Goal: Book appointment/travel/reservation

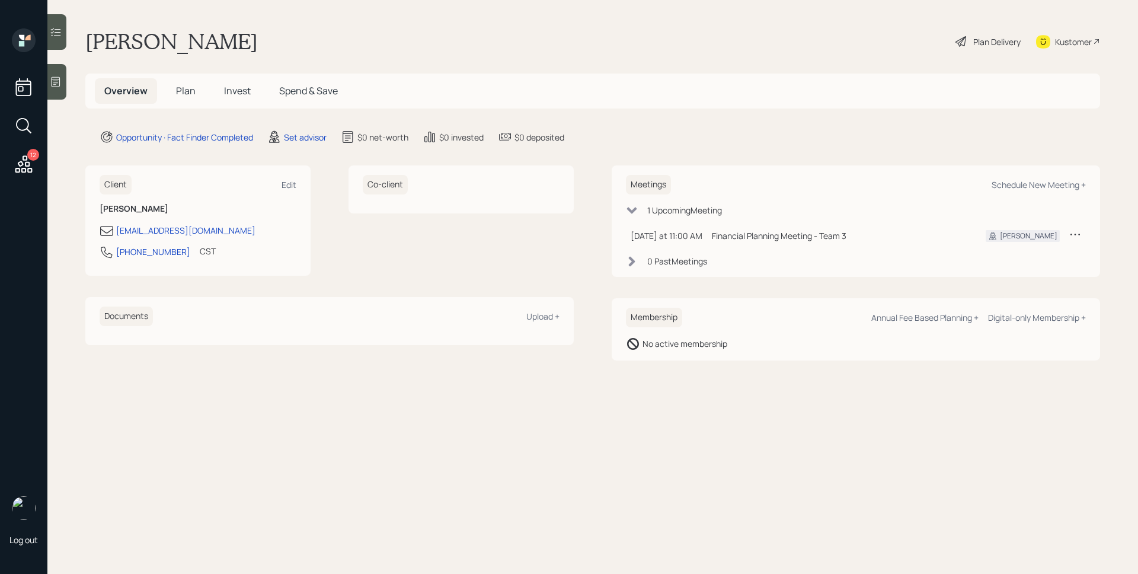
click at [1078, 231] on icon at bounding box center [1076, 234] width 12 height 12
click at [1031, 253] on div "Reschedule" at bounding box center [1038, 256] width 85 height 11
click at [1076, 234] on icon at bounding box center [1075, 235] width 9 height 2
click at [1011, 271] on div "Cancel" at bounding box center [1038, 268] width 85 height 11
click at [1076, 234] on icon at bounding box center [1075, 235] width 9 height 2
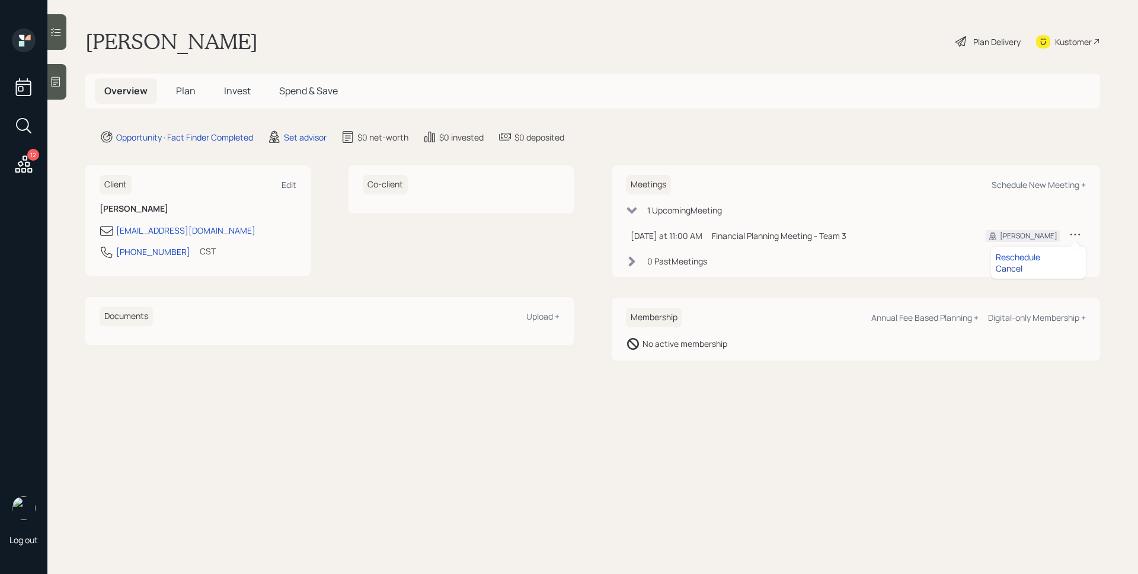
click at [1016, 267] on div "Cancel" at bounding box center [1038, 268] width 85 height 11
click at [1017, 188] on div "Schedule New Meeting +" at bounding box center [1039, 184] width 94 height 11
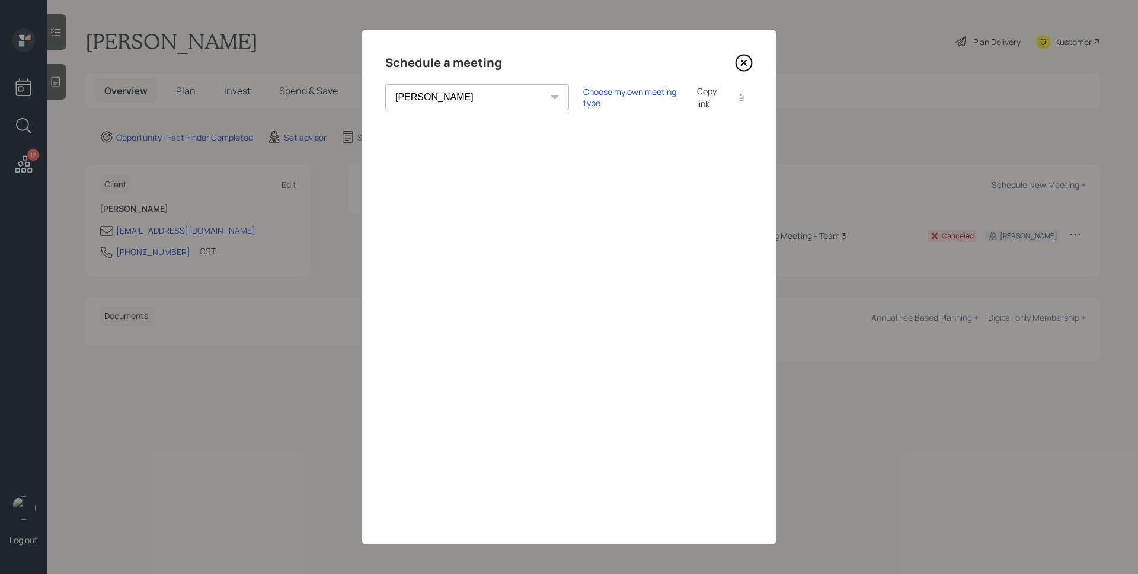
click at [441, 94] on select "Theresa Spinello Matthew Burke Aleksandra Szegda Eitan Bar-David Ian Yamey Trev…" at bounding box center [477, 97] width 184 height 26
select select "d946c976-65aa-4529-ac9d-02c4f1114fc0"
click at [385, 84] on select "Theresa Spinello Matthew Burke Aleksandra Szegda Eitan Bar-David Ian Yamey Trev…" at bounding box center [477, 97] width 184 height 26
click at [747, 65] on icon at bounding box center [744, 62] width 5 height 5
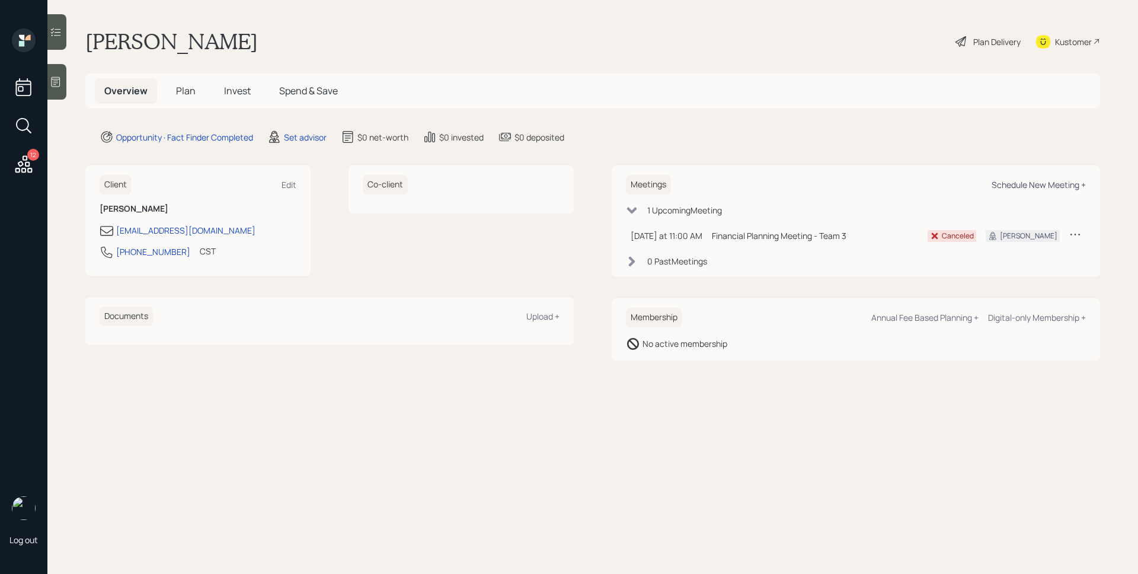
click at [1067, 187] on div "Schedule New Meeting +" at bounding box center [1039, 184] width 94 height 11
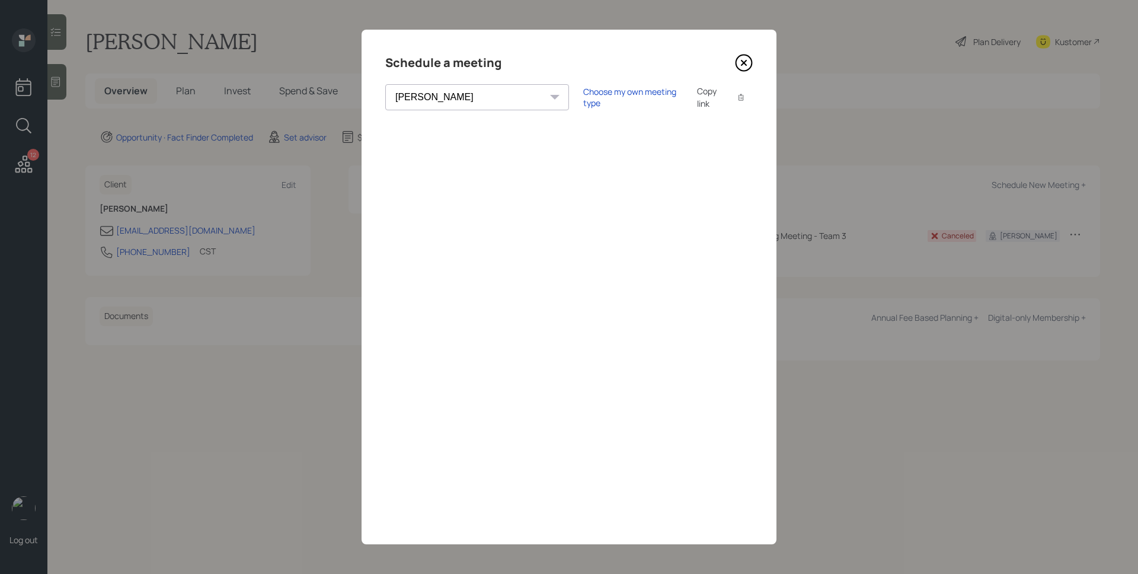
click at [465, 99] on select "[PERSON_NAME] [PERSON_NAME] [PERSON_NAME] [PERSON_NAME] [PERSON_NAME] [PERSON_N…" at bounding box center [477, 97] width 184 height 26
select select "d946c976-65aa-4529-ac9d-02c4f1114fc0"
click at [385, 84] on select "[PERSON_NAME] [PERSON_NAME] [PERSON_NAME] [PERSON_NAME] [PERSON_NAME] [PERSON_N…" at bounding box center [477, 97] width 184 height 26
click at [583, 109] on div "Choose my own meeting type Copy link Copy text" at bounding box center [668, 97] width 170 height 25
click at [583, 100] on div "Choose my own meeting type" at bounding box center [633, 97] width 100 height 23
